Goal: Find specific page/section: Find specific page/section

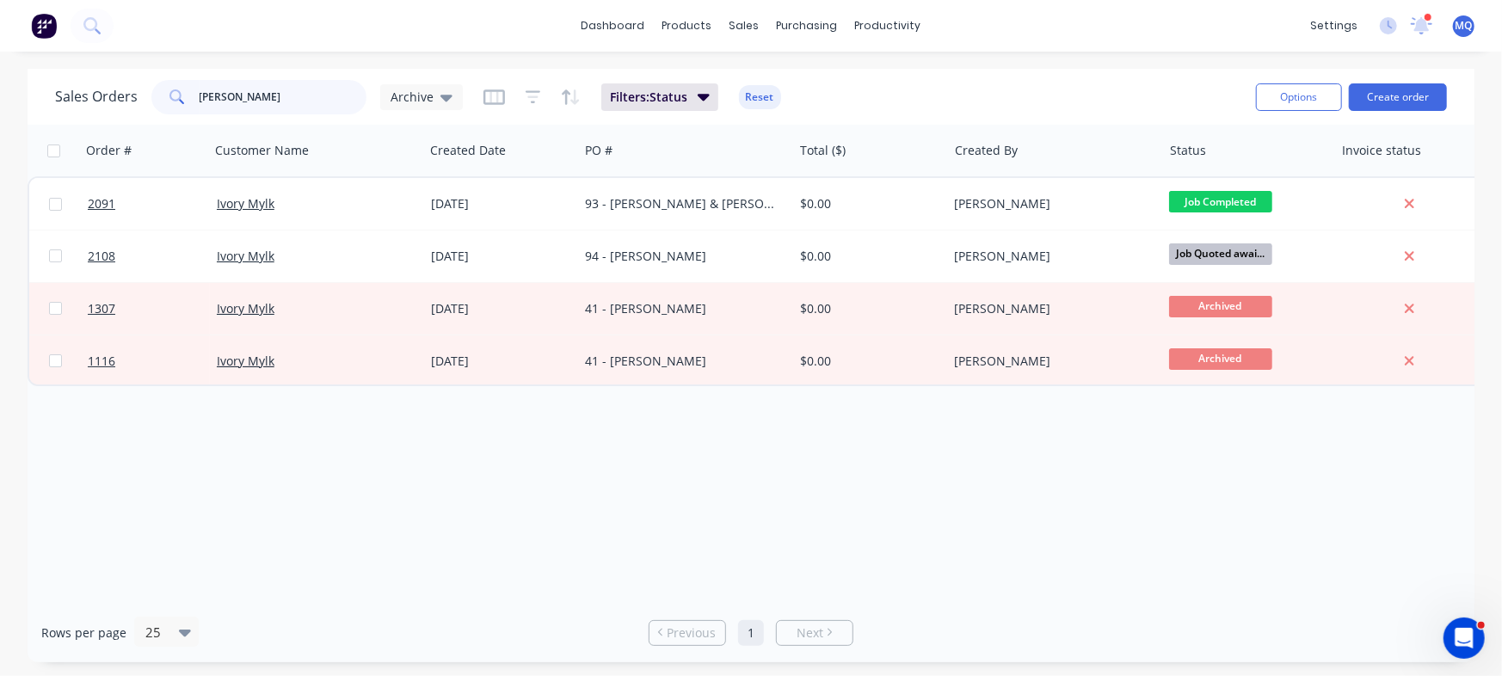
drag, startPoint x: 301, startPoint y: 108, endPoint x: 0, endPoint y: 100, distance: 301.3
click at [0, 100] on div "Sales Orders [PERSON_NAME] Archive Filters: Status Reset Options Create order O…" at bounding box center [751, 366] width 1502 height 594
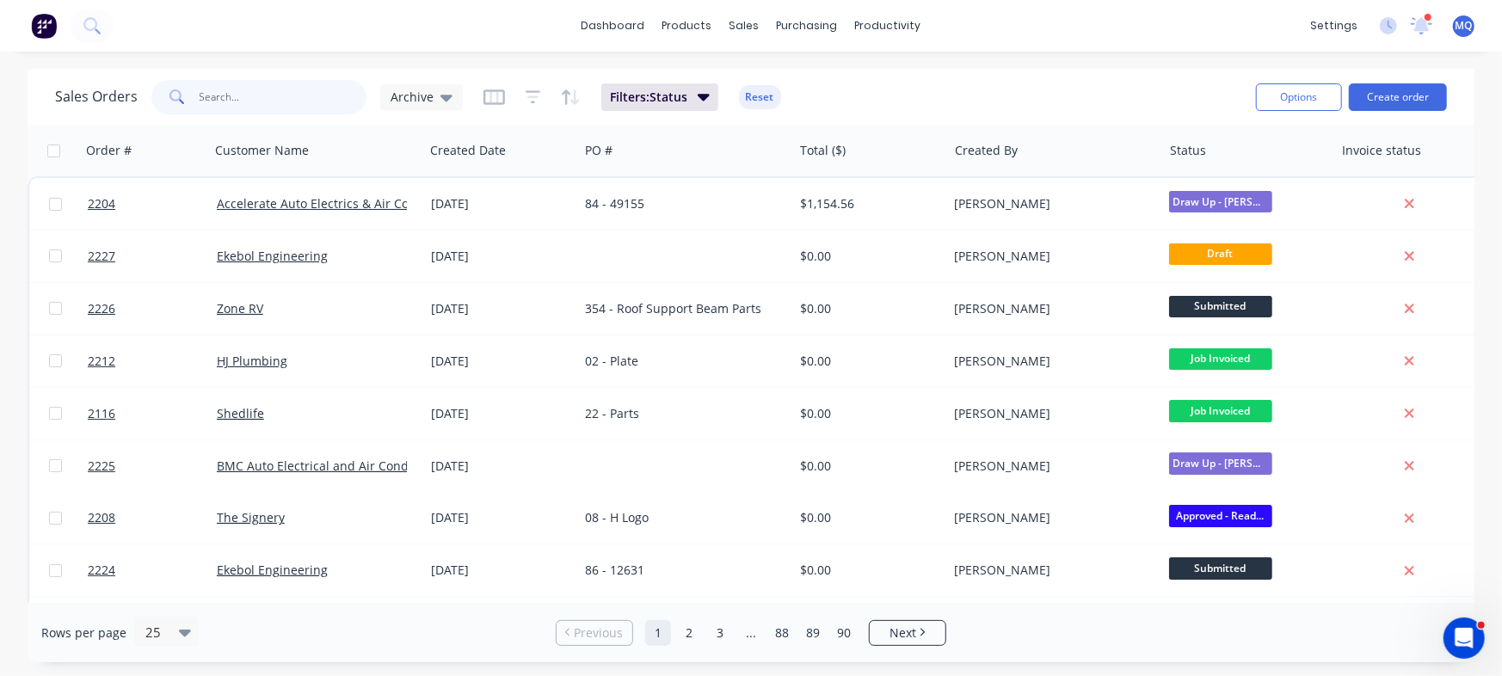
click at [246, 90] on input "text" at bounding box center [284, 97] width 168 height 34
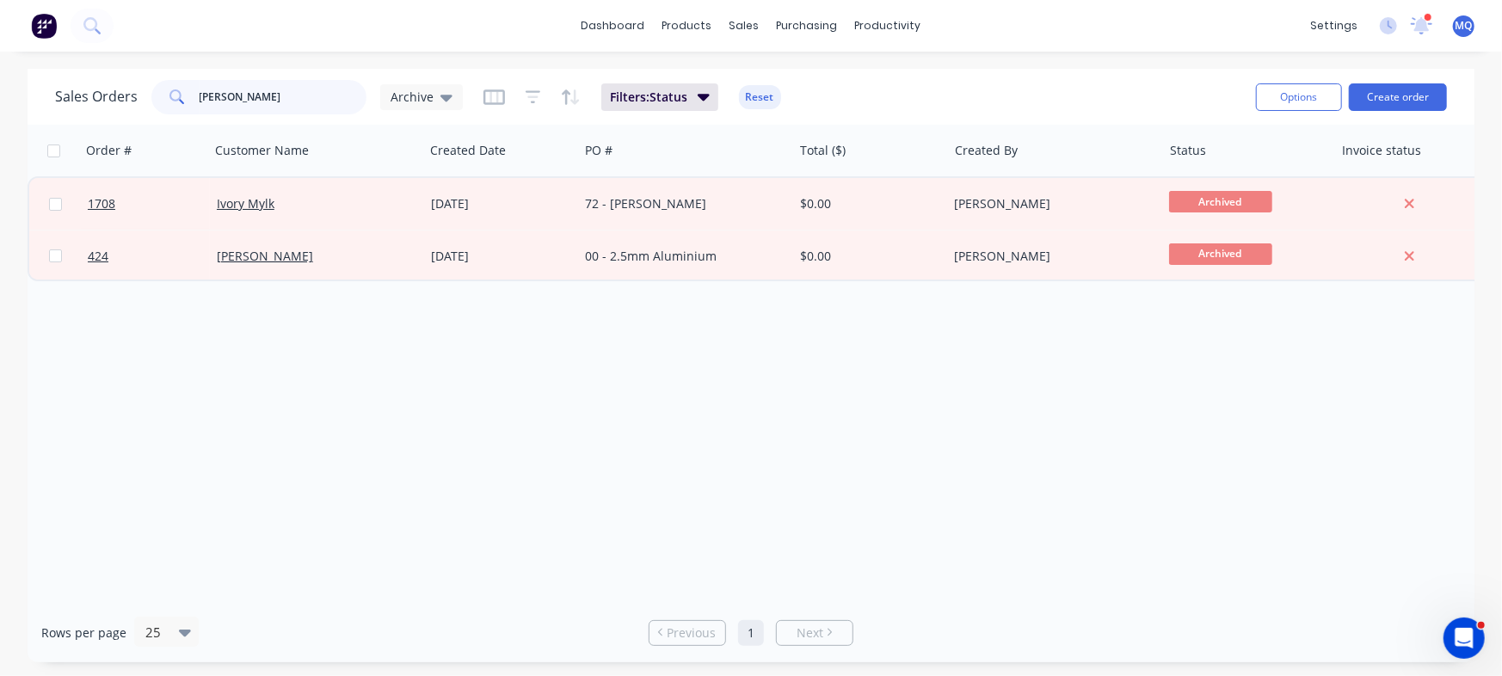
drag, startPoint x: 259, startPoint y: 95, endPoint x: 0, endPoint y: 9, distance: 272.6
click at [0, 14] on div "dashboard products sales purchasing productivity dashboard products Product Cat…" at bounding box center [751, 338] width 1502 height 676
type input "bella manufacturing"
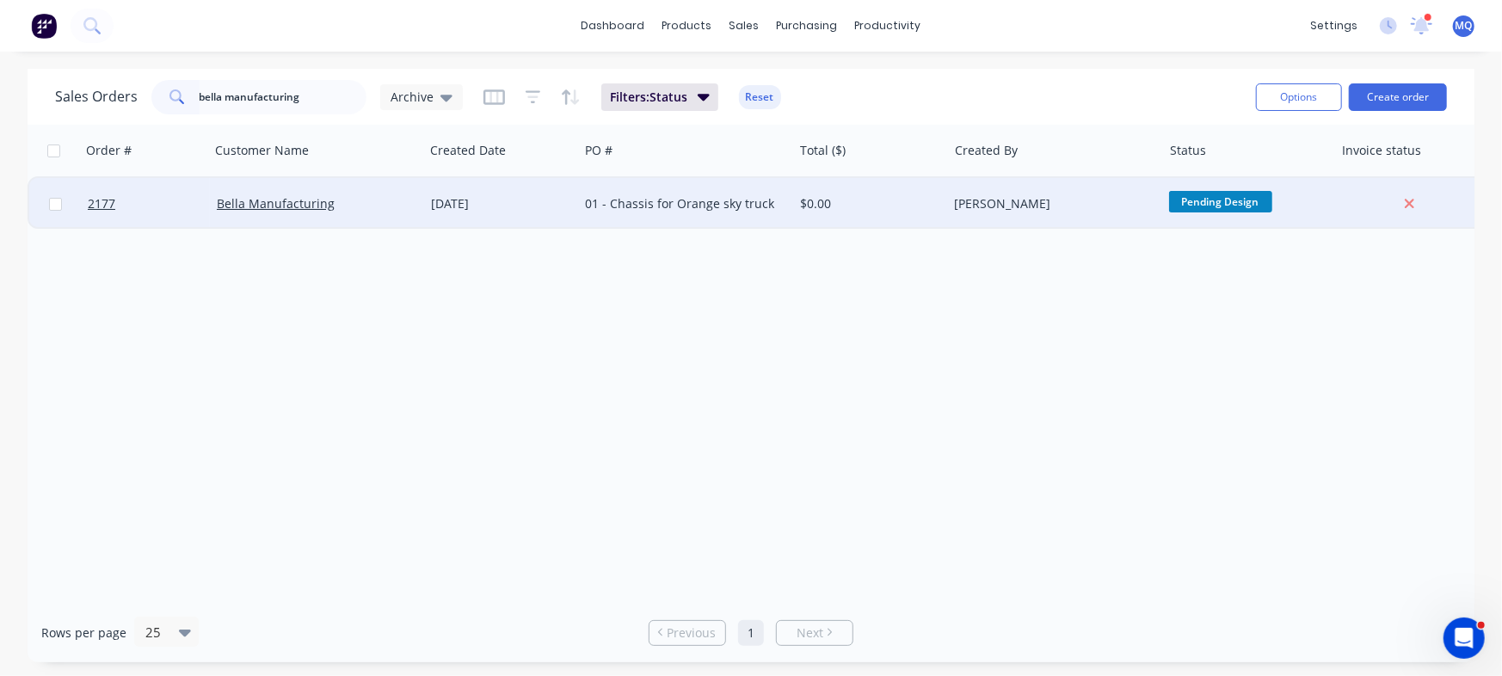
click at [674, 201] on div "01 - Chassis for Orange sky truck" at bounding box center [680, 203] width 191 height 17
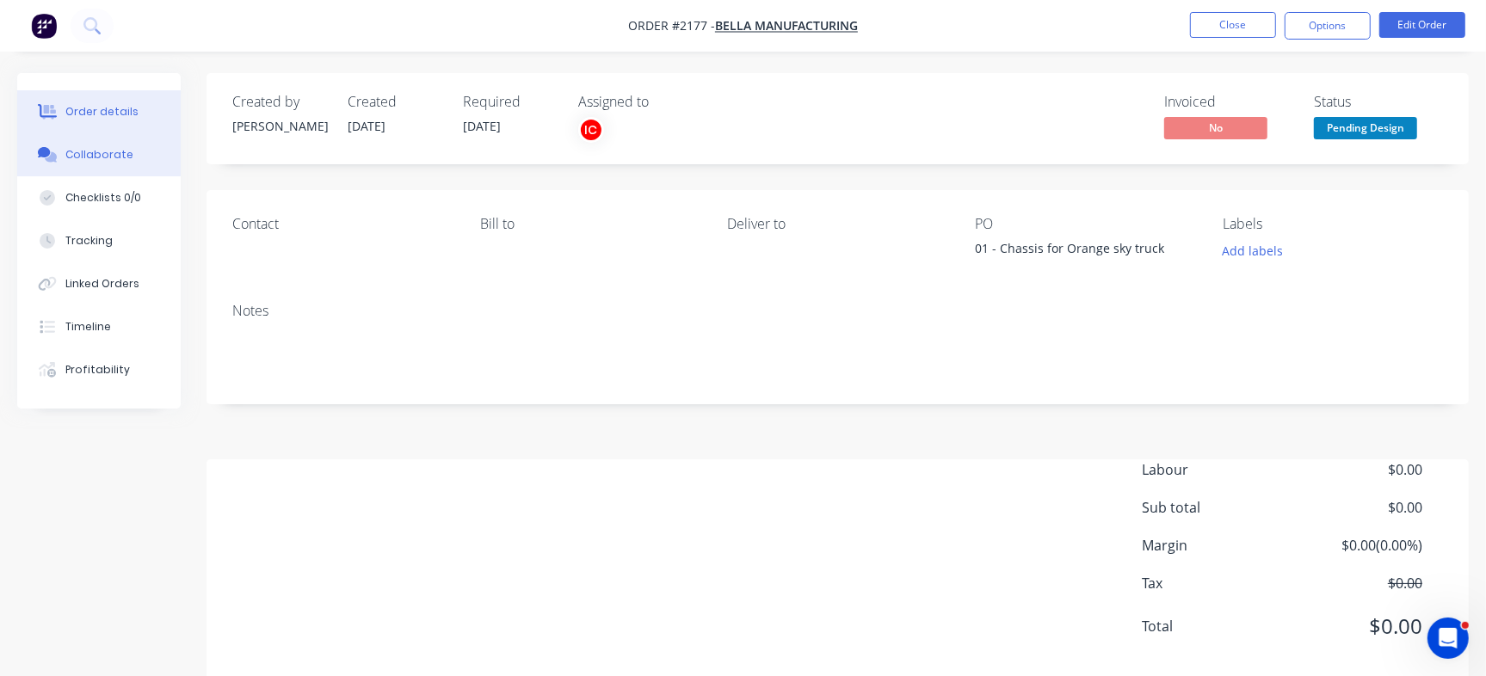
click at [121, 149] on div "Collaborate" at bounding box center [99, 154] width 68 height 15
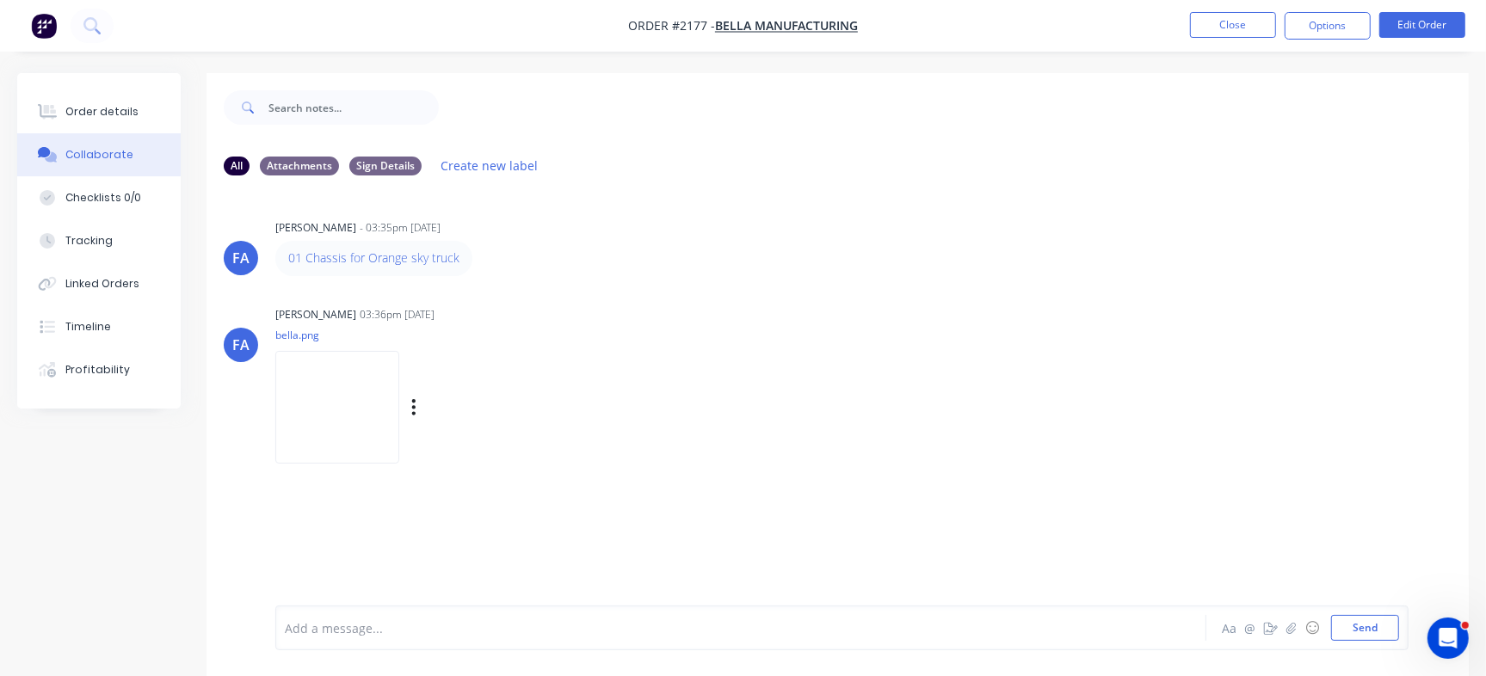
click at [360, 381] on img at bounding box center [337, 407] width 124 height 113
click at [102, 102] on button "Order details" at bounding box center [98, 111] width 163 height 43
